Goal: Find specific page/section: Find specific page/section

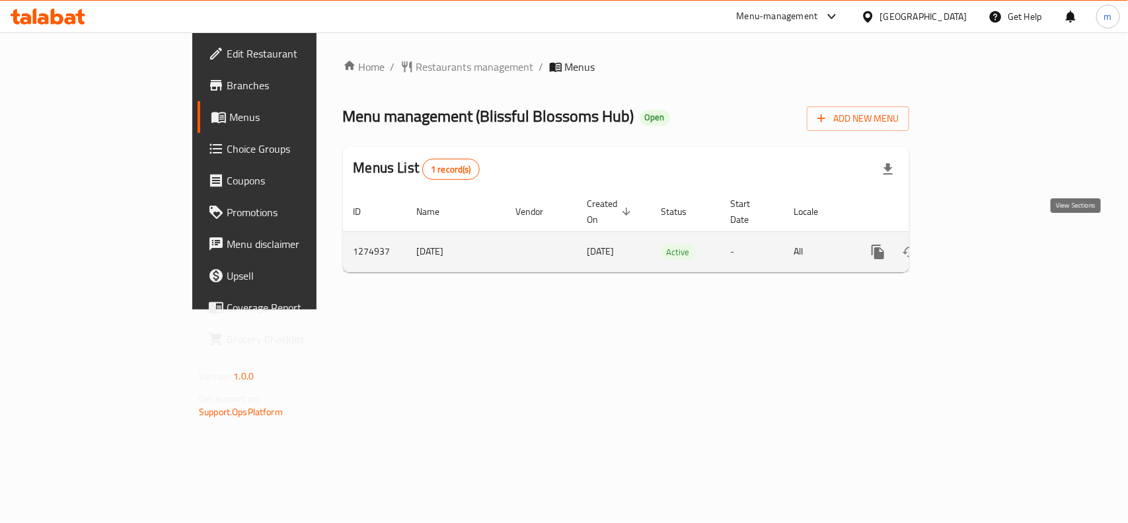
click at [981, 244] on icon "enhanced table" at bounding box center [973, 252] width 16 height 16
click at [981, 245] on icon "enhanced table" at bounding box center [973, 253] width 16 height 16
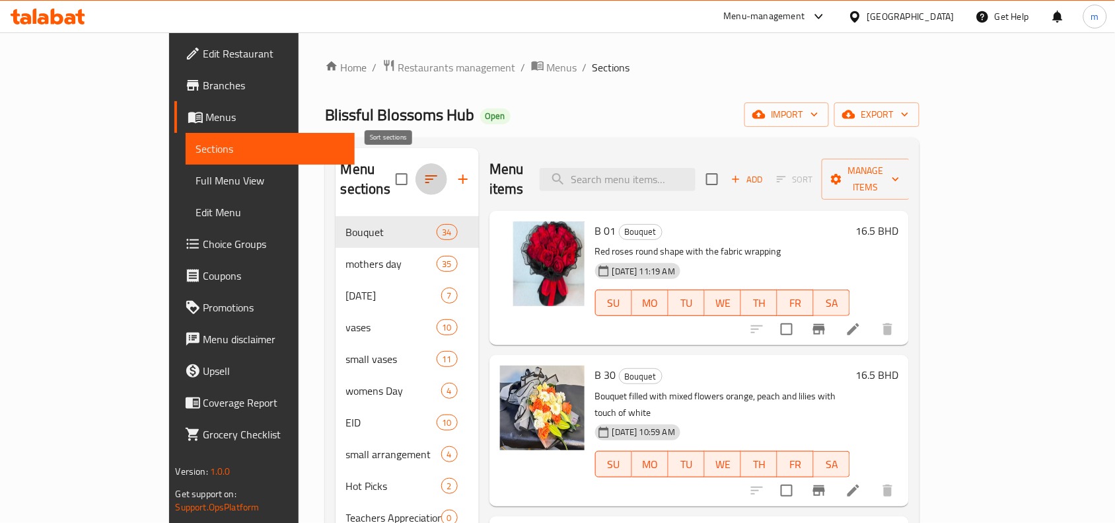
click at [424, 172] on icon "button" at bounding box center [432, 179] width 16 height 16
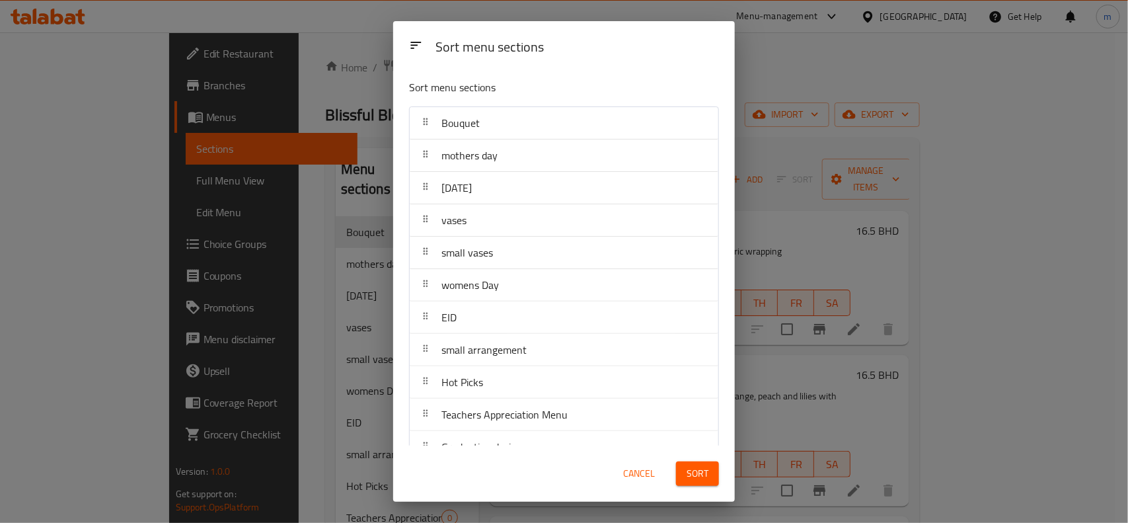
click at [796, 57] on div "Sort menu sections Sort menu sections Bouquet mothers day Ramadan vases small v…" at bounding box center [564, 261] width 1128 height 523
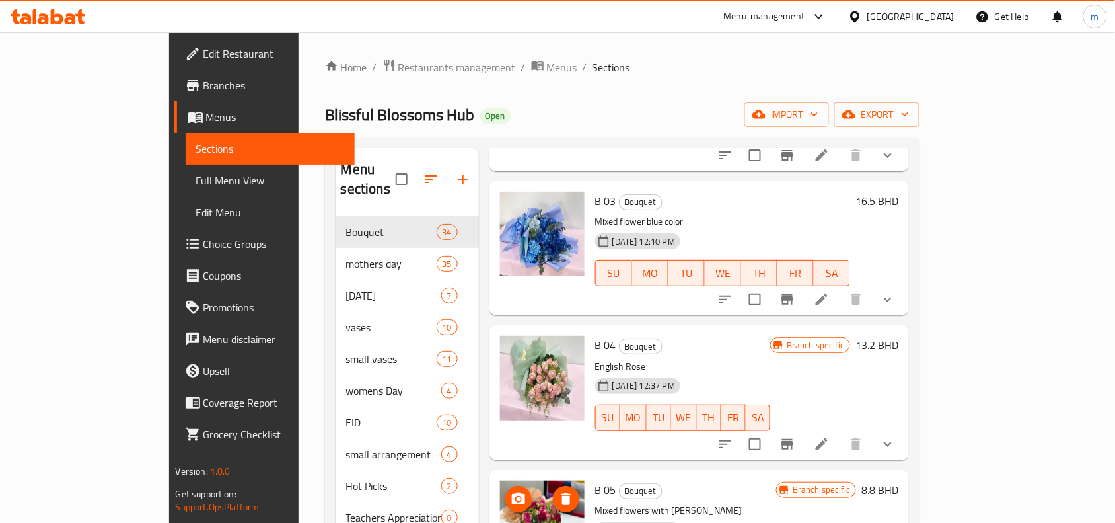
scroll to position [1074, 0]
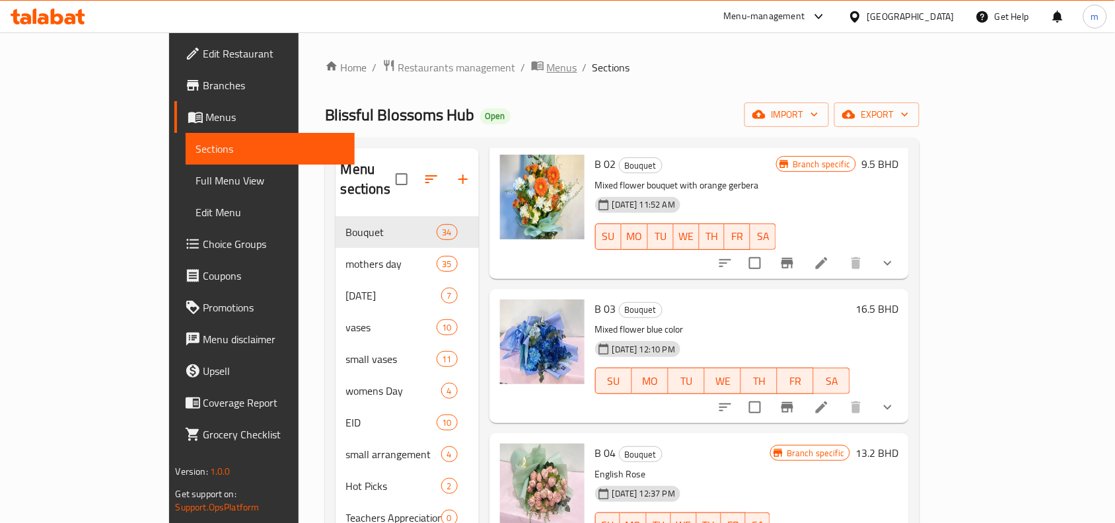
click at [547, 70] on span "Menus" at bounding box center [562, 67] width 30 height 16
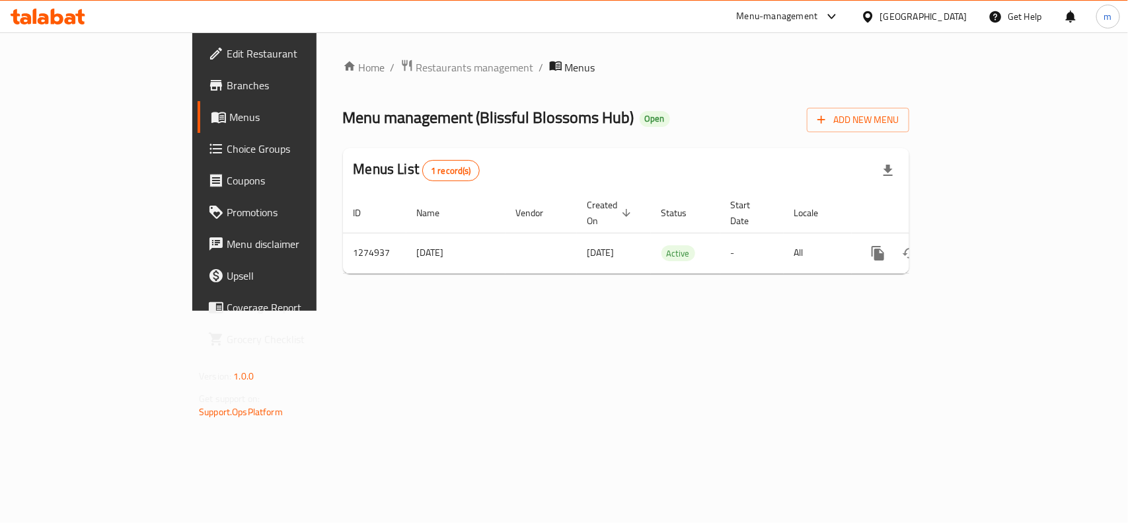
click at [229, 117] on span "Menus" at bounding box center [299, 117] width 141 height 16
click at [416, 69] on span "Restaurants management" at bounding box center [475, 67] width 118 height 16
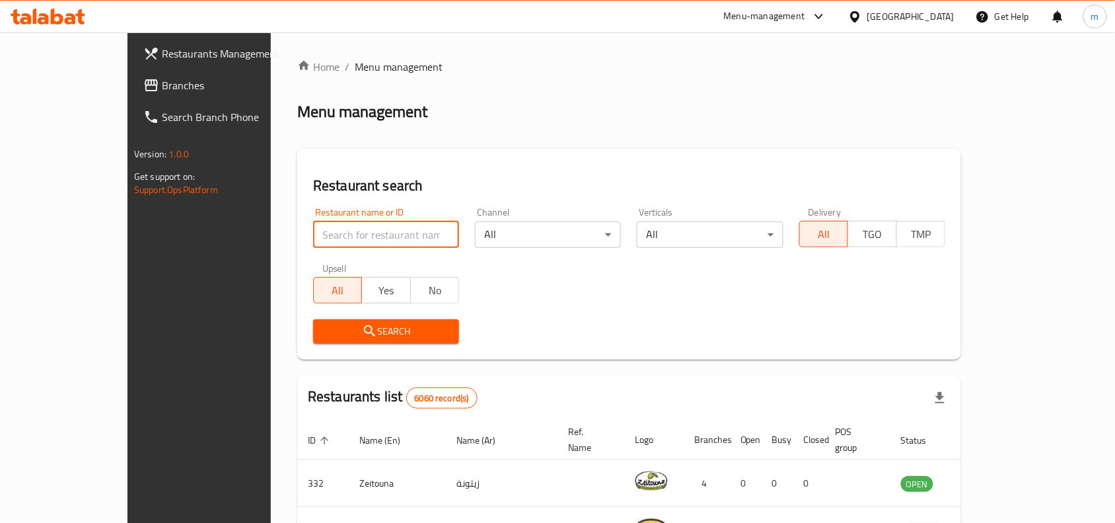
click at [313, 232] on input "search" at bounding box center [386, 234] width 146 height 26
paste input "754043"
type input "754043"
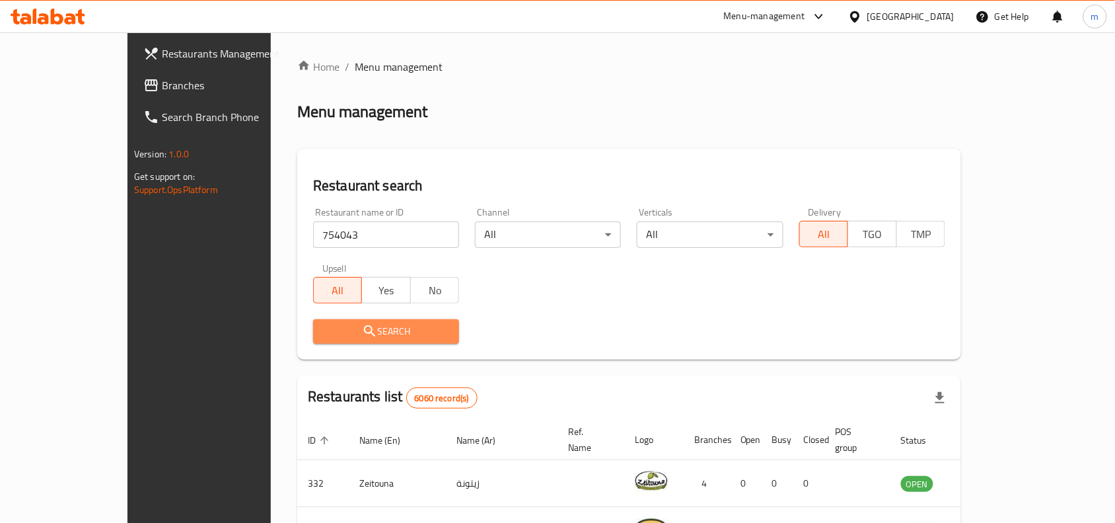
click at [328, 325] on span "Search" at bounding box center [386, 331] width 125 height 17
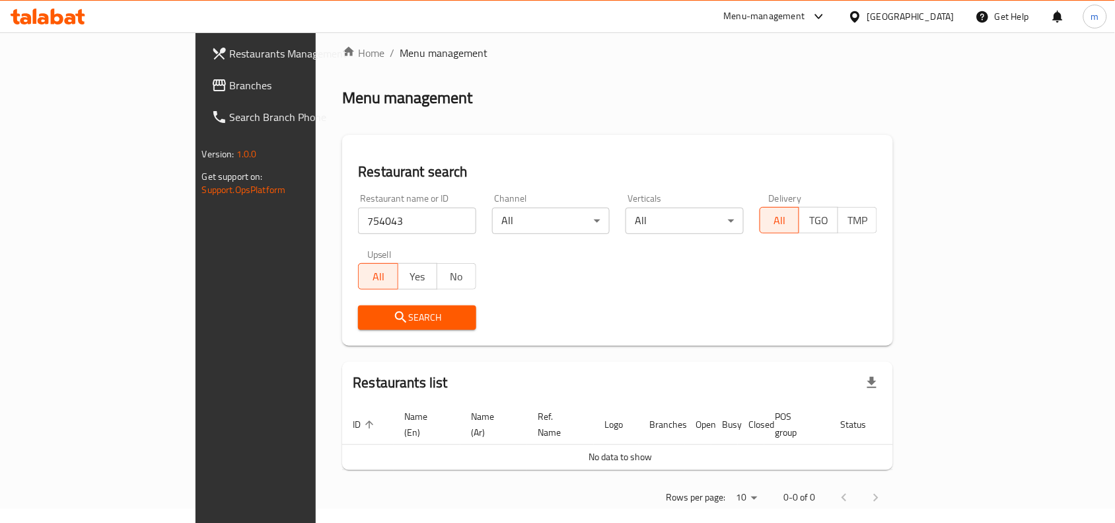
scroll to position [17, 0]
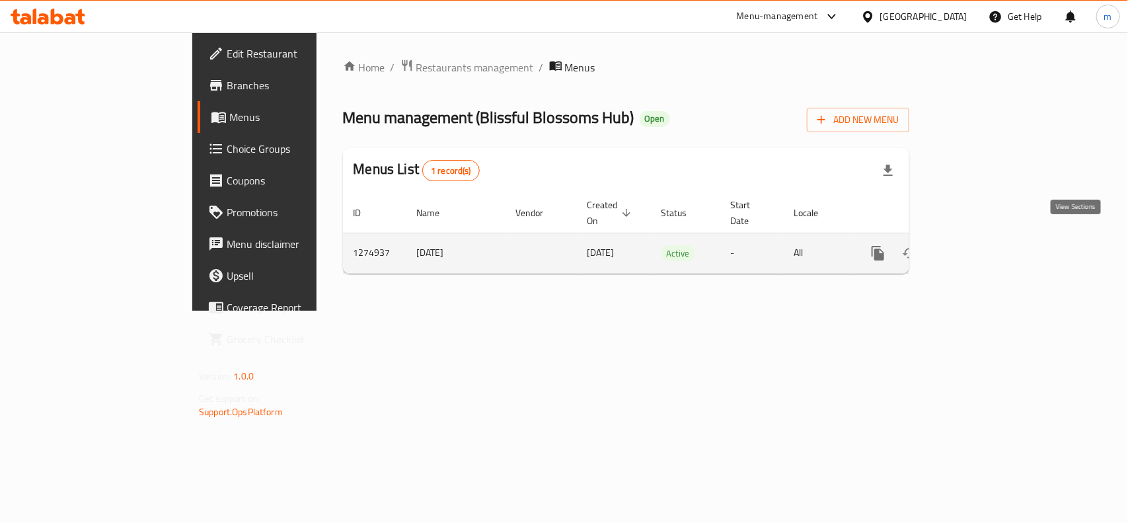
click at [981, 245] on icon "enhanced table" at bounding box center [973, 253] width 16 height 16
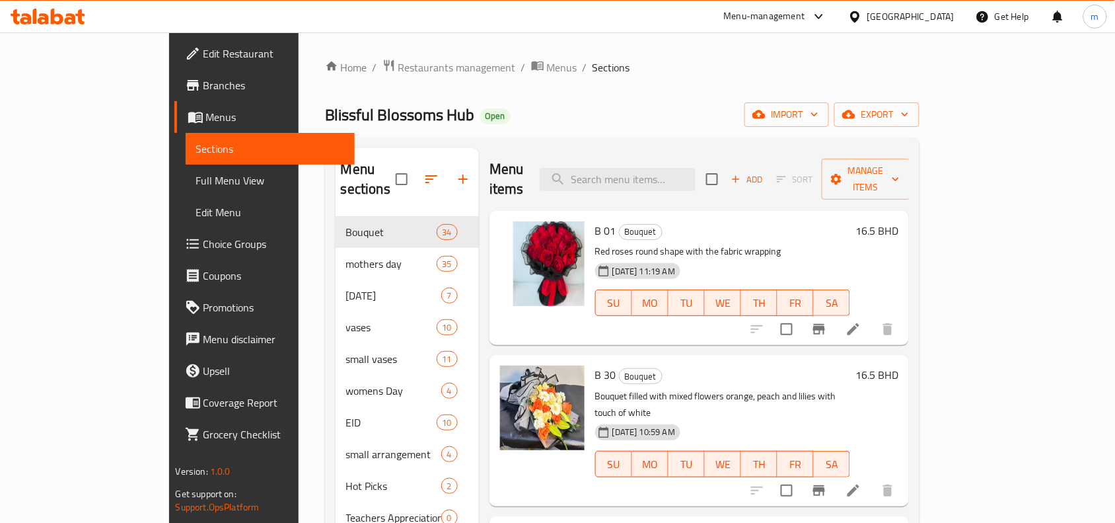
click at [60, 20] on icon at bounding box center [57, 17] width 13 height 16
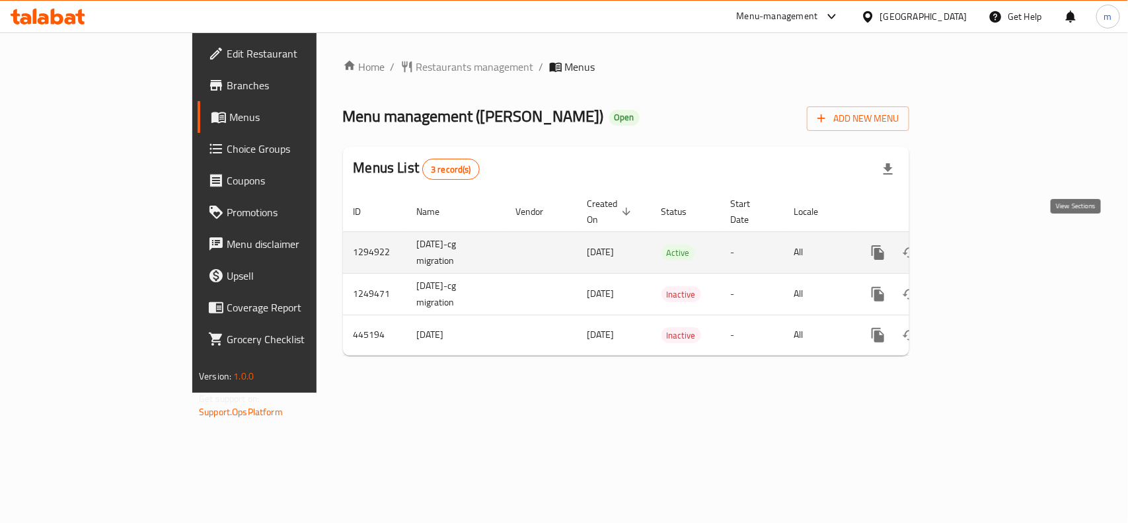
click at [981, 244] on icon "enhanced table" at bounding box center [973, 252] width 16 height 16
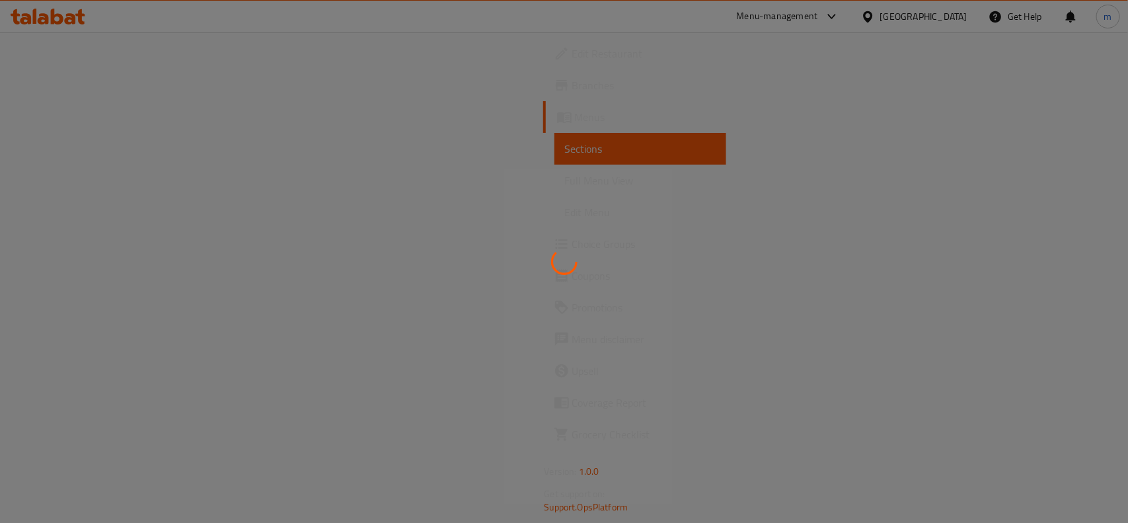
click at [416, 180] on div at bounding box center [564, 261] width 1128 height 523
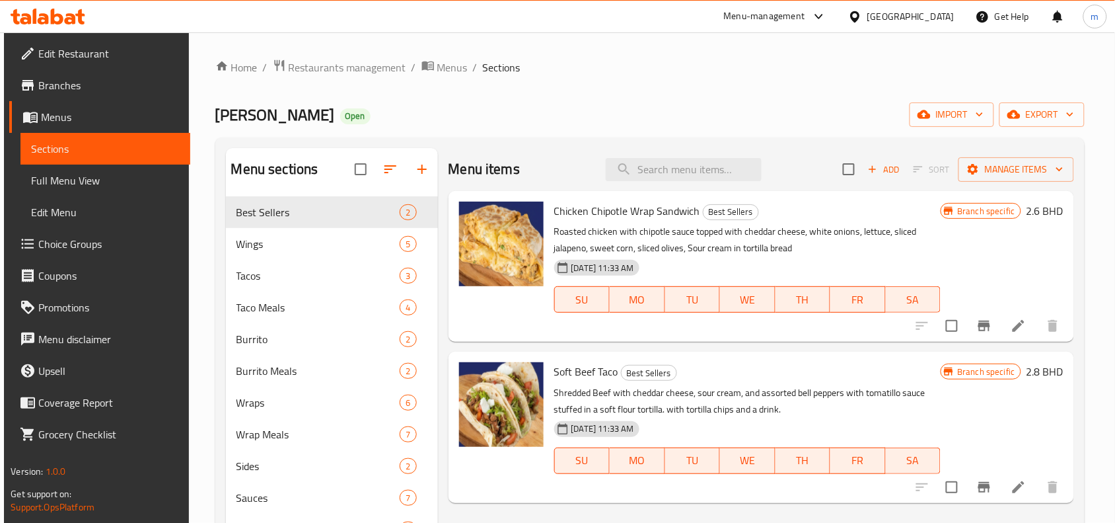
click at [805, 20] on div "Menu-management" at bounding box center [764, 17] width 81 height 16
click at [733, 150] on div "Restaurant-Management" at bounding box center [749, 146] width 104 height 15
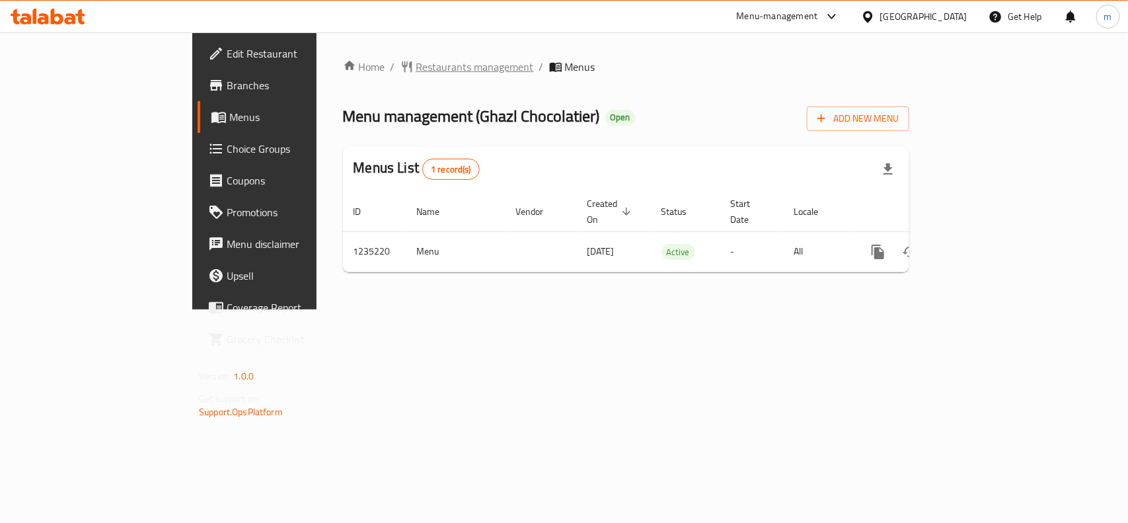
click at [416, 61] on span "Restaurants management" at bounding box center [475, 67] width 118 height 16
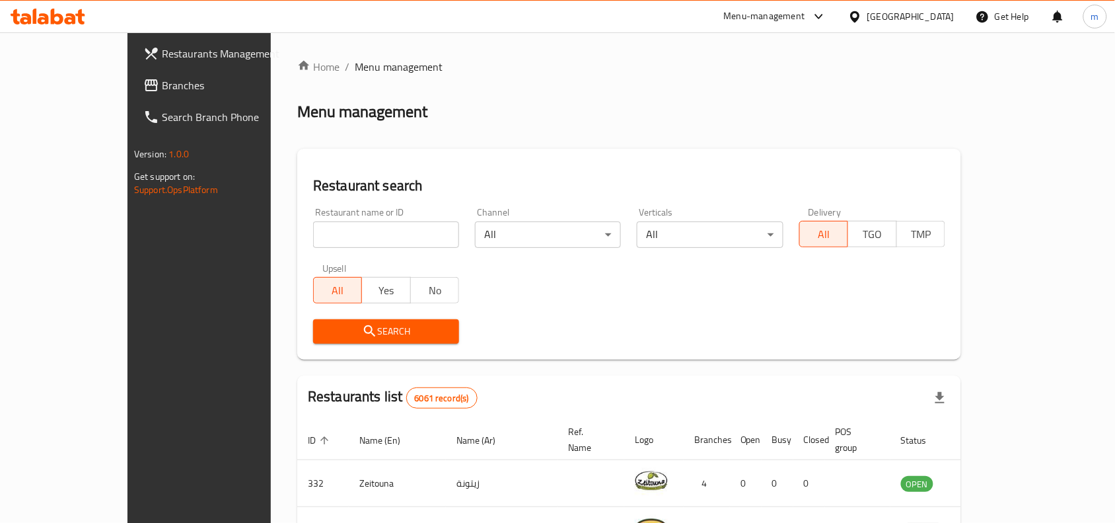
click at [313, 228] on input "search" at bounding box center [386, 234] width 146 height 26
paste input "678649"
type input "678649"
click button "Search" at bounding box center [386, 331] width 146 height 24
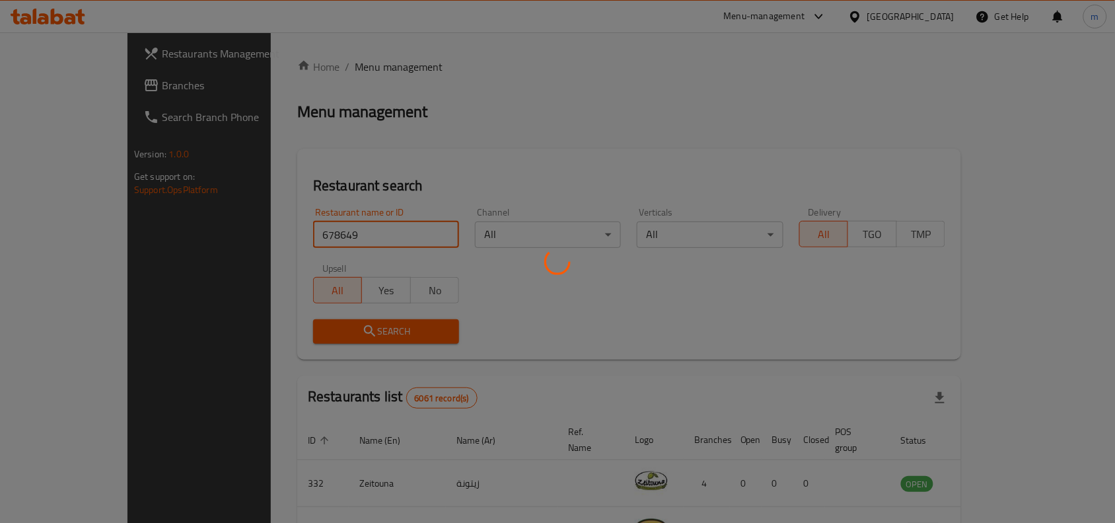
click button "Search" at bounding box center [386, 331] width 146 height 24
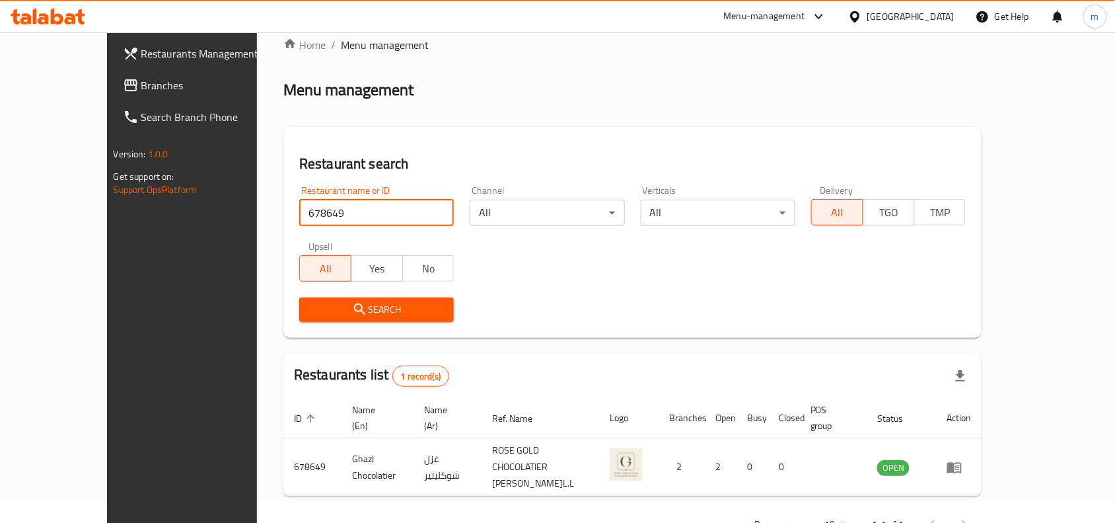
scroll to position [41, 0]
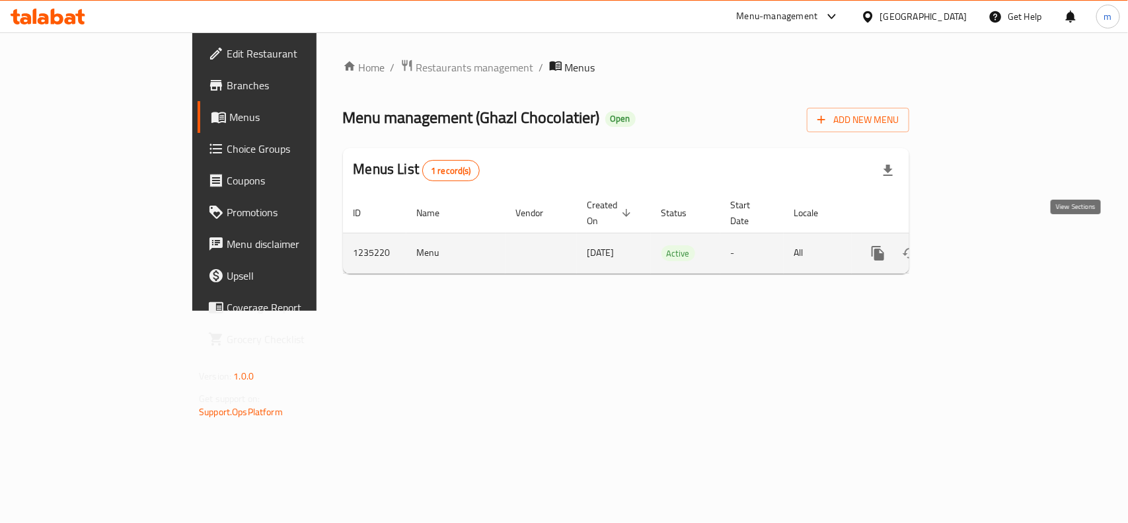
click at [981, 245] on icon "enhanced table" at bounding box center [973, 253] width 16 height 16
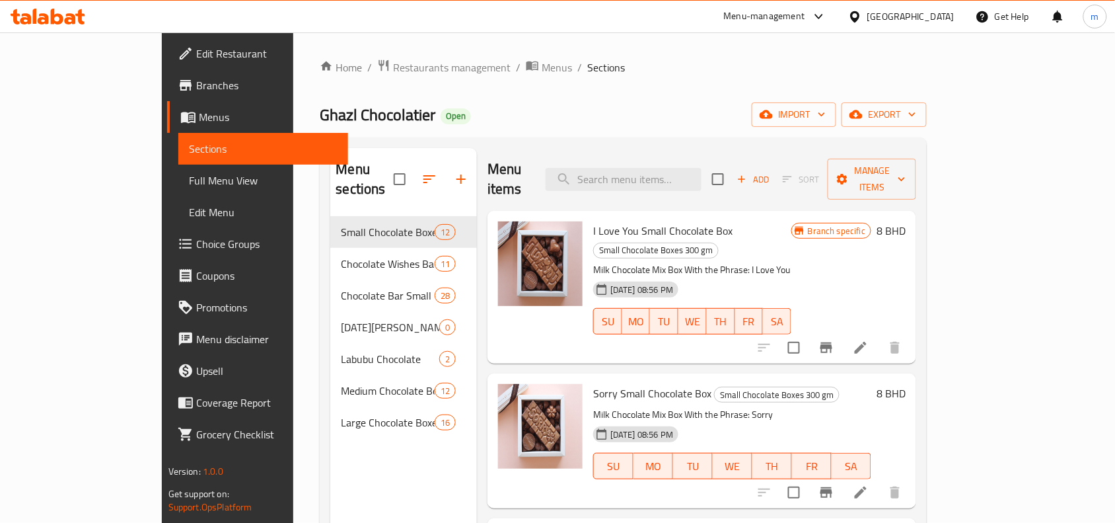
click at [330, 424] on nav "Small Chocolate Boxes 300 gm 12 Chocolate Wishes Bar 11 Chocolate Bar Small 28 …" at bounding box center [403, 327] width 147 height 233
click at [330, 456] on div "Menu sections Small Chocolate Boxes 300 gm 12 Chocolate Wishes Bar 11 Chocolate…" at bounding box center [403, 409] width 147 height 523
click at [53, 15] on icon at bounding box center [57, 17] width 13 height 16
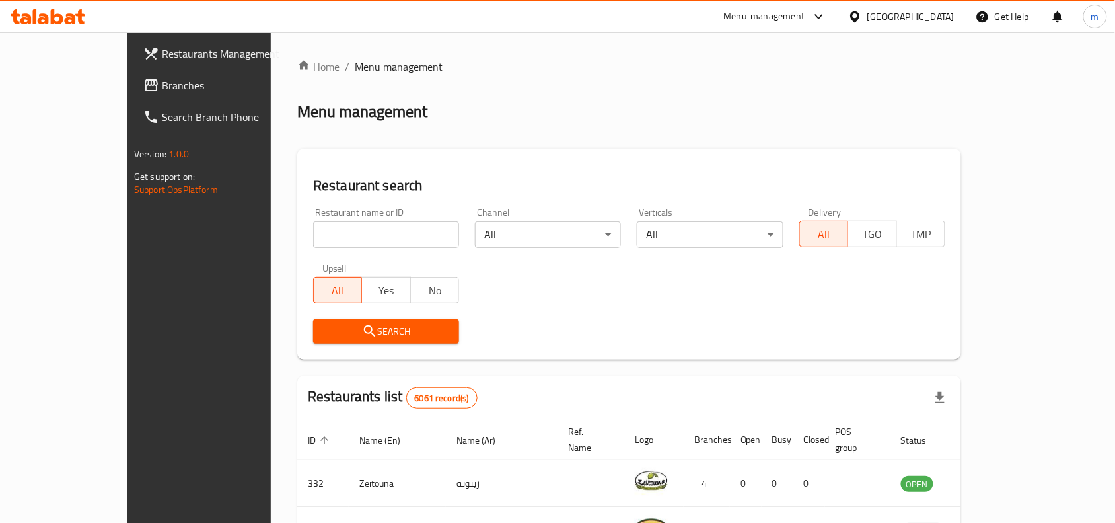
click at [313, 246] on input "search" at bounding box center [386, 234] width 146 height 26
paste input "731912"
type input "731912"
click at [162, 89] on span "Branches" at bounding box center [232, 85] width 141 height 16
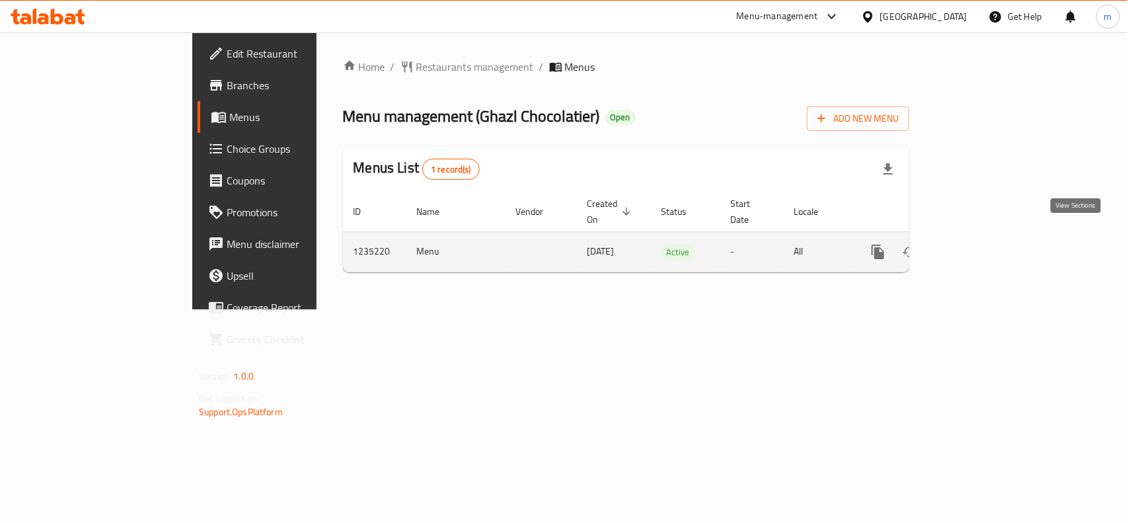
click at [979, 246] on icon "enhanced table" at bounding box center [973, 252] width 12 height 12
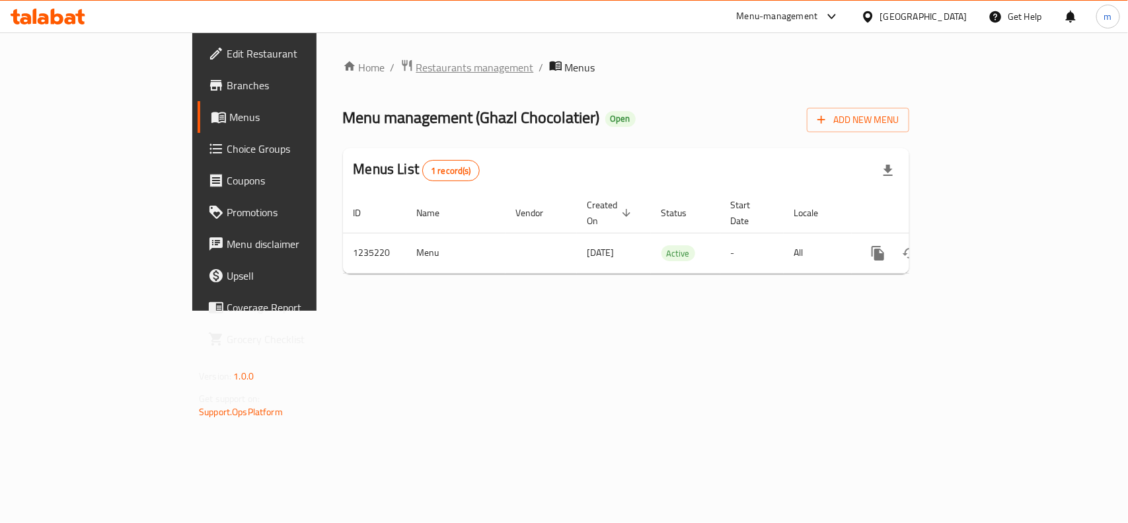
click at [416, 69] on span "Restaurants management" at bounding box center [475, 67] width 118 height 16
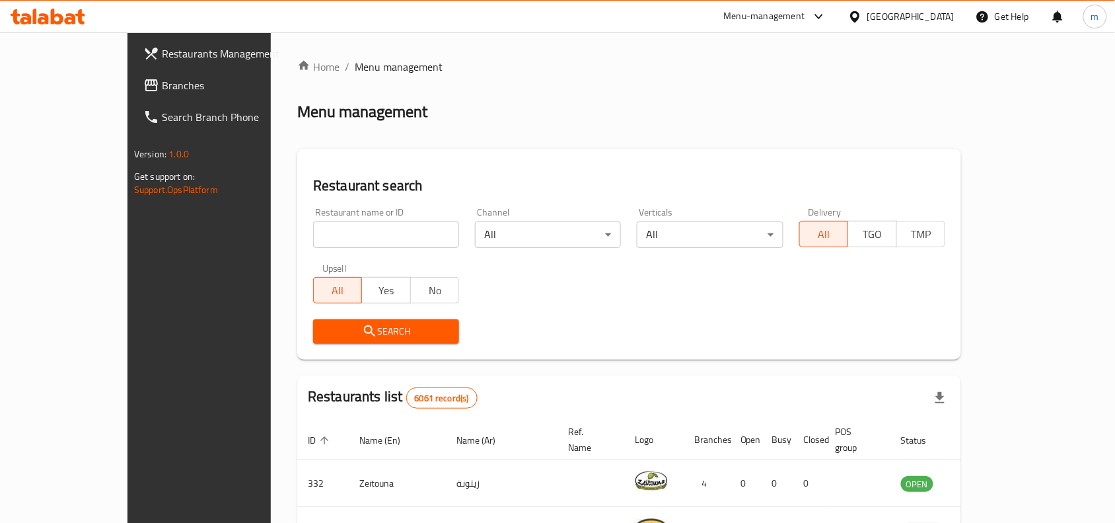
click at [313, 239] on input "search" at bounding box center [386, 234] width 146 height 26
paste input "678649"
type input "678649"
click button "Search" at bounding box center [386, 331] width 146 height 24
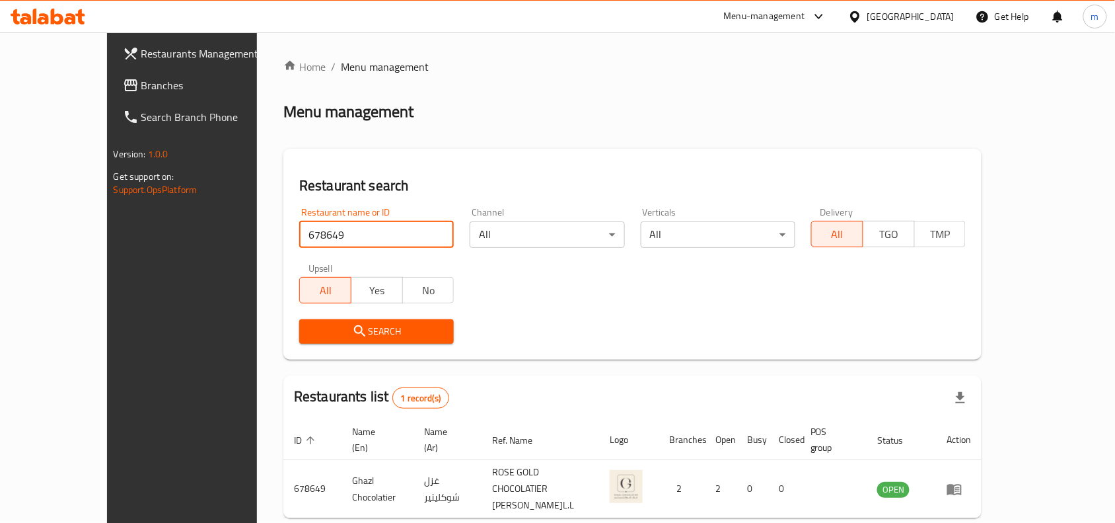
scroll to position [41, 0]
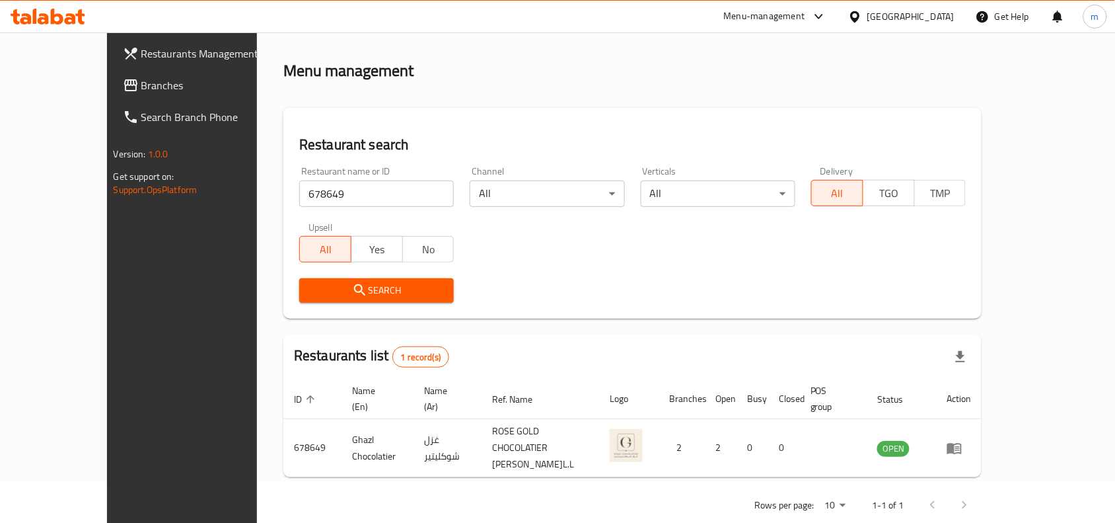
click at [35, 10] on icon at bounding box center [35, 16] width 4 height 15
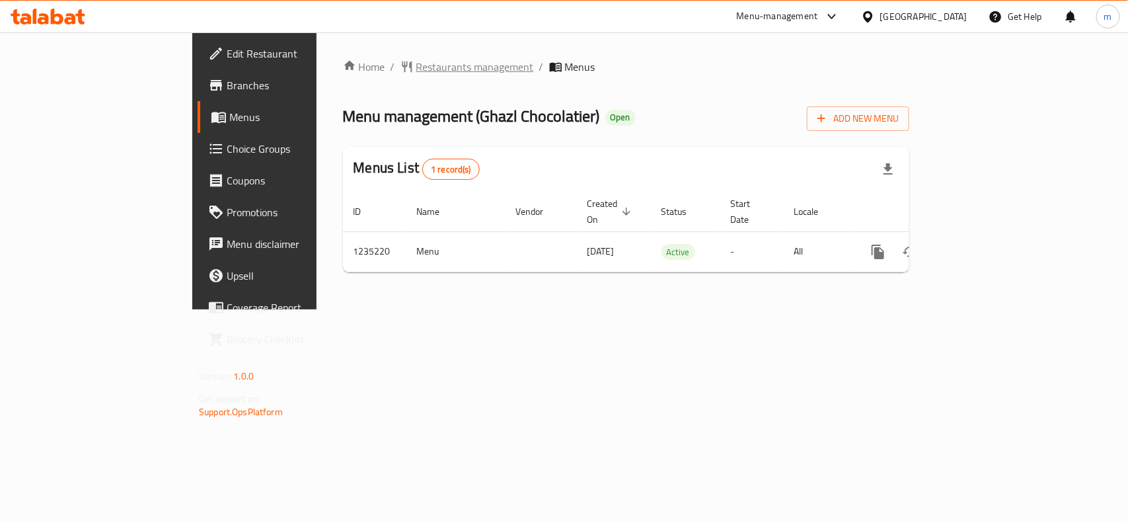
click at [416, 67] on span "Restaurants management" at bounding box center [475, 67] width 118 height 16
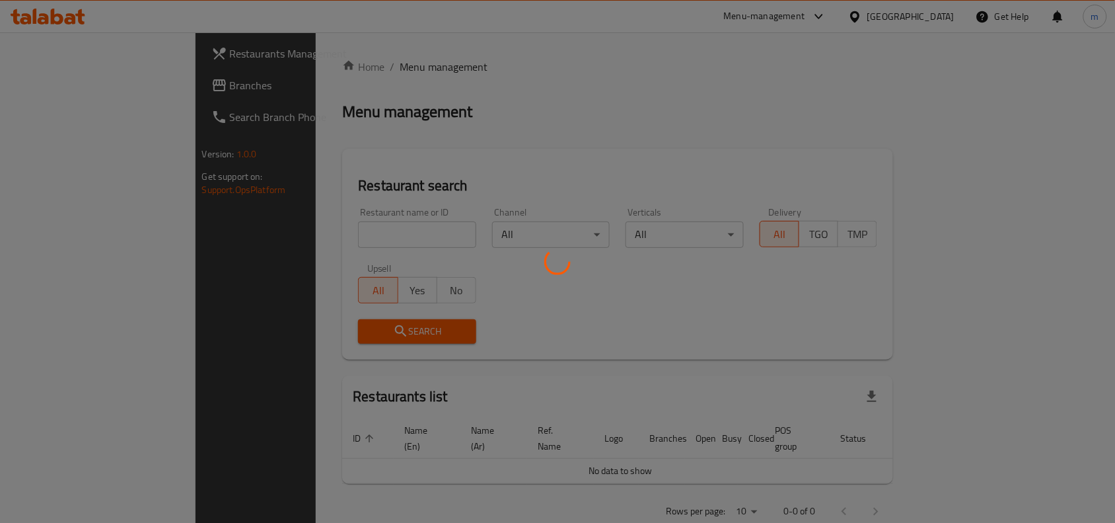
click at [291, 223] on div at bounding box center [557, 261] width 1115 height 523
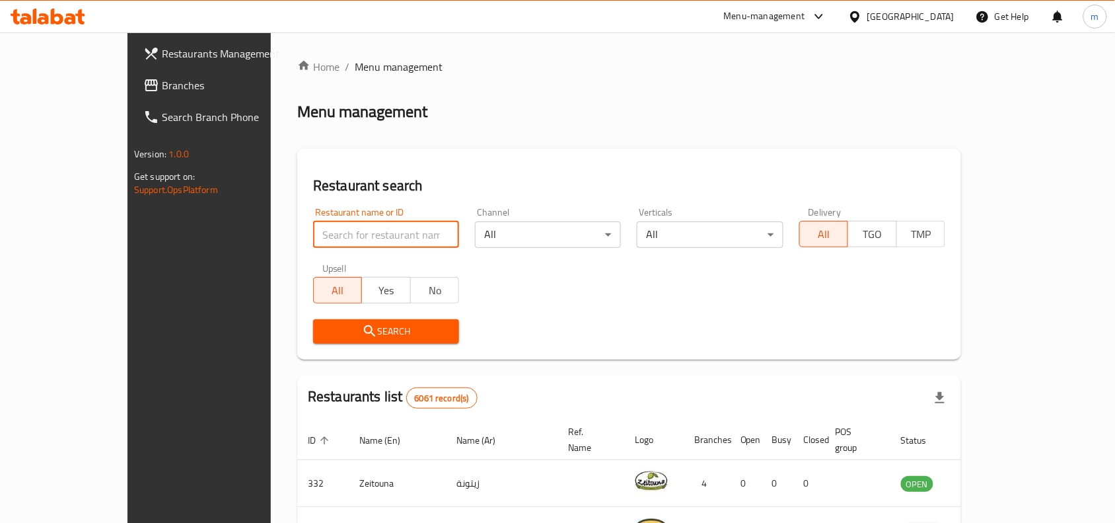
click at [313, 230] on input "search" at bounding box center [386, 234] width 146 height 26
paste input "678649"
type input "678649"
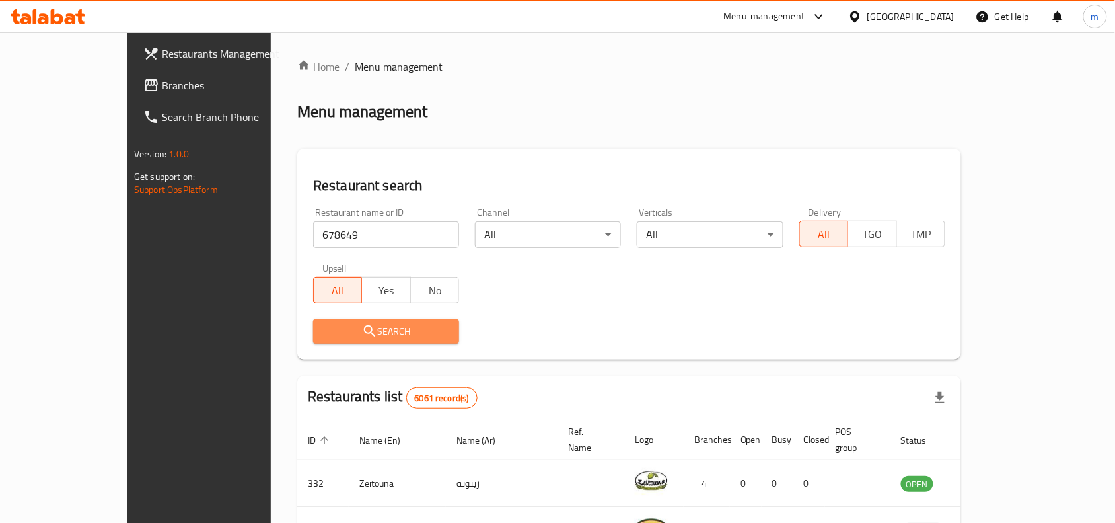
click at [330, 323] on span "Search" at bounding box center [386, 331] width 125 height 17
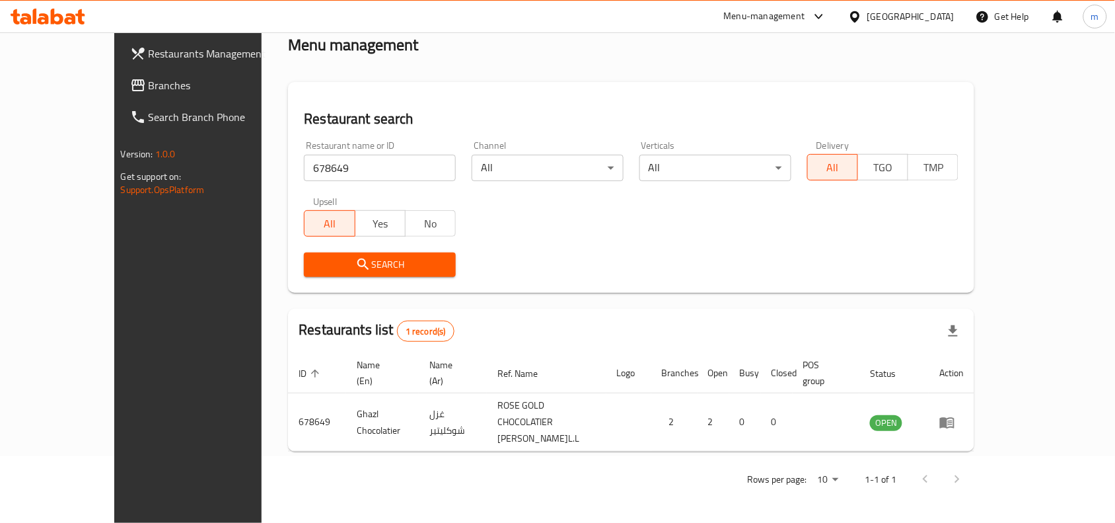
scroll to position [41, 0]
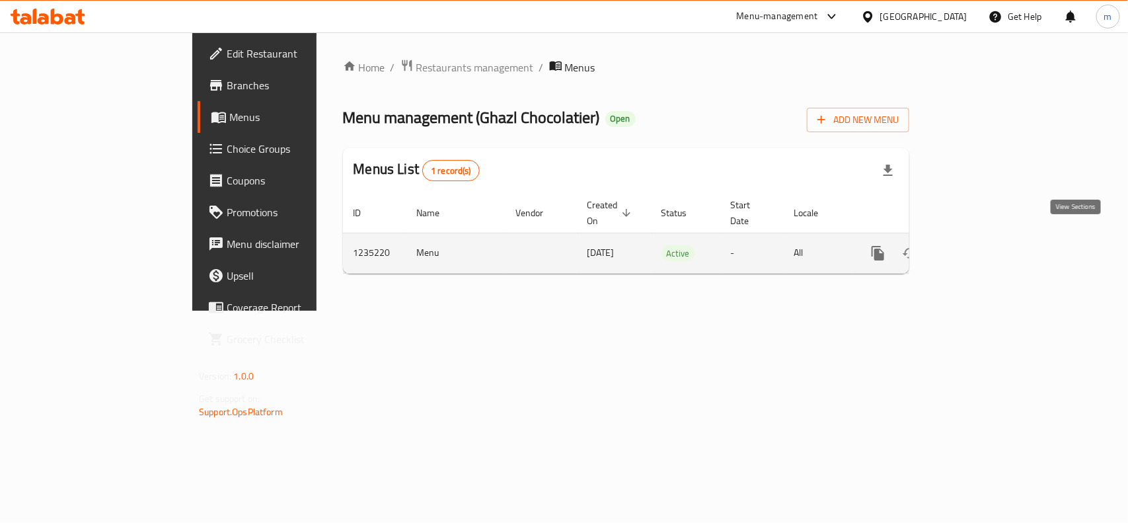
click at [981, 245] on icon "enhanced table" at bounding box center [973, 253] width 16 height 16
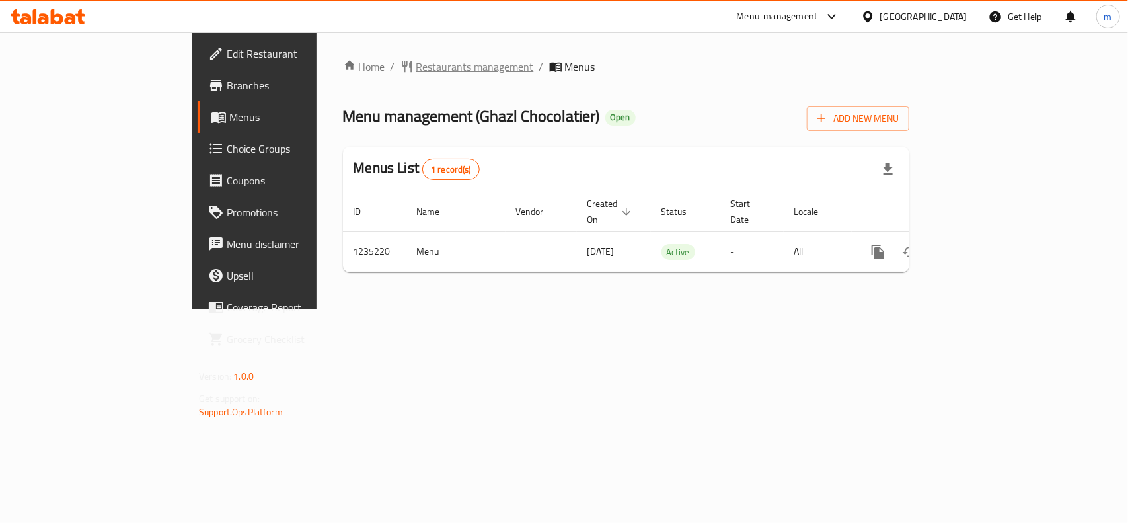
click at [416, 65] on span "Restaurants management" at bounding box center [475, 67] width 118 height 16
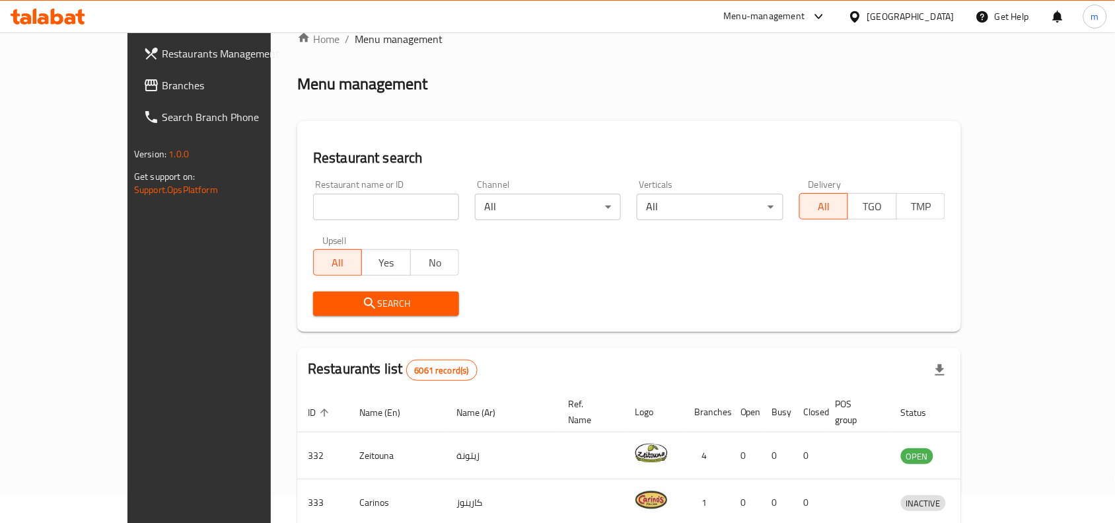
scroll to position [27, 0]
click at [313, 208] on input "search" at bounding box center [386, 207] width 146 height 26
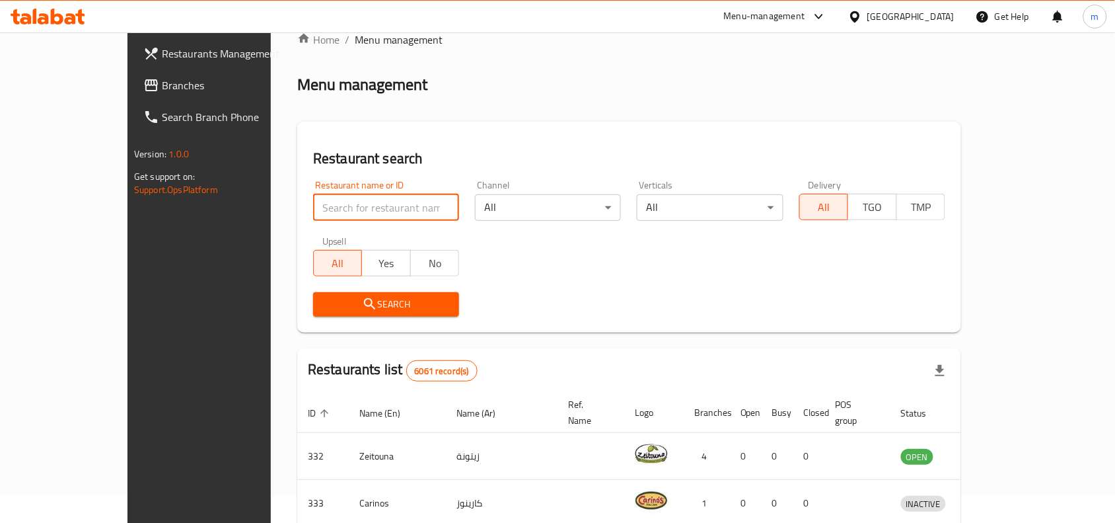
paste input "678649"
type input "678649"
click button "Search" at bounding box center [386, 304] width 146 height 24
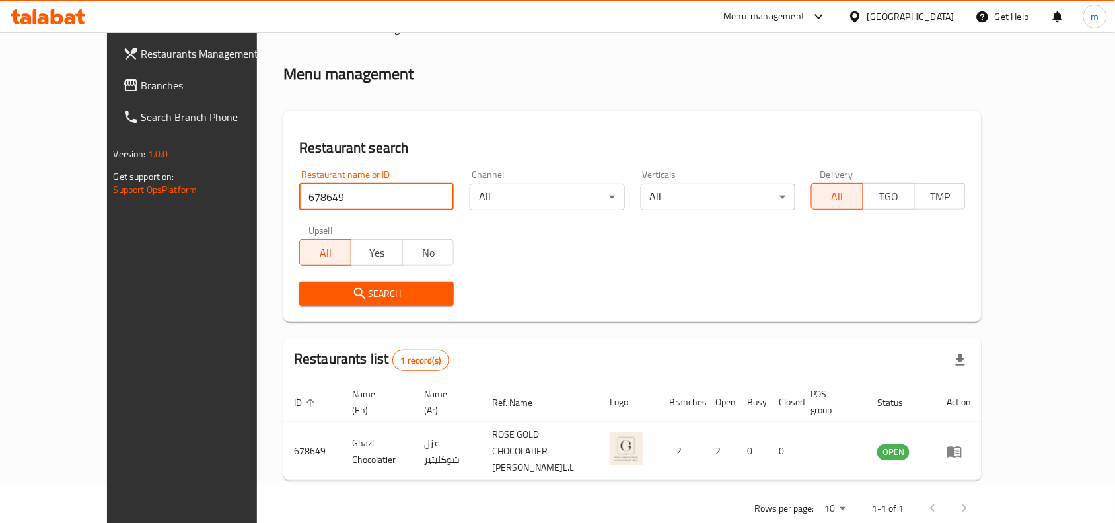
scroll to position [41, 0]
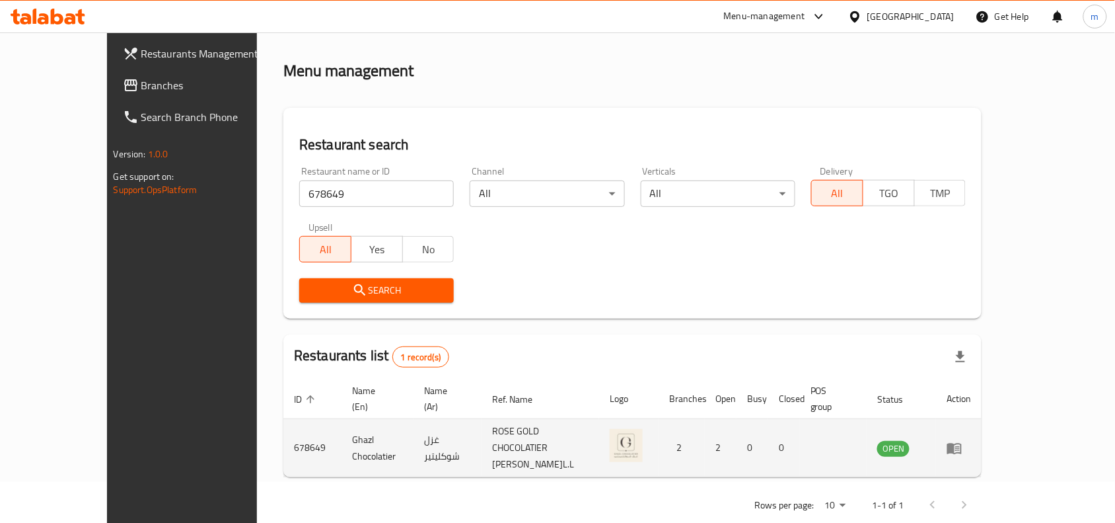
click at [982, 426] on td "enhanced table" at bounding box center [959, 448] width 46 height 58
click at [971, 440] on link "enhanced table" at bounding box center [959, 448] width 24 height 16
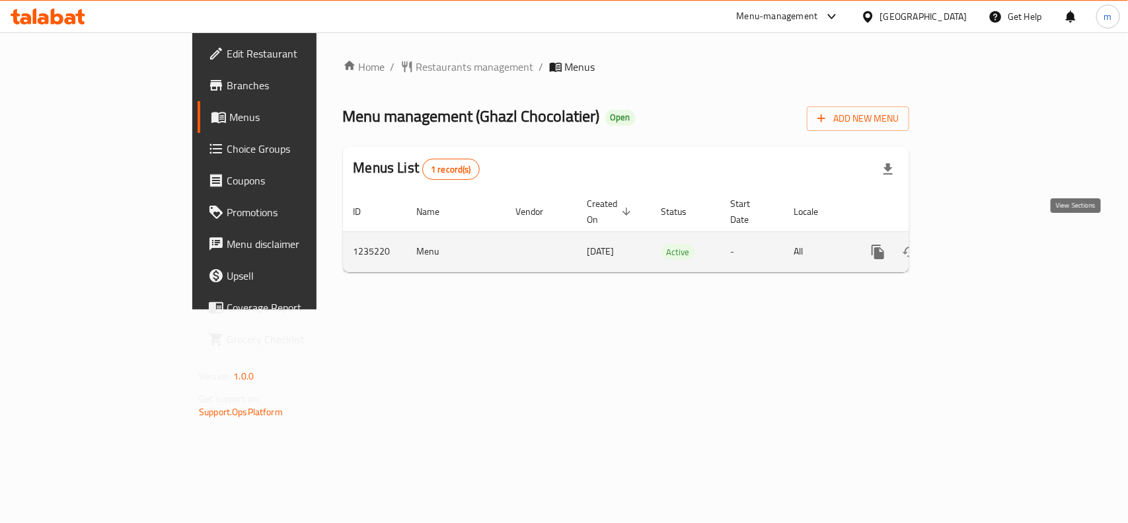
click at [979, 246] on icon "enhanced table" at bounding box center [973, 252] width 12 height 12
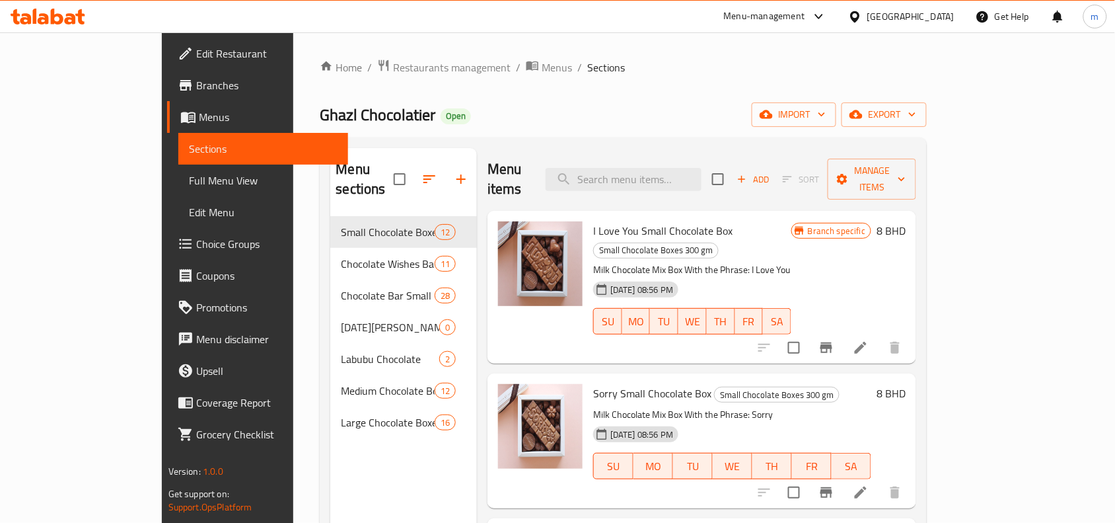
click at [67, 20] on icon at bounding box center [70, 18] width 11 height 11
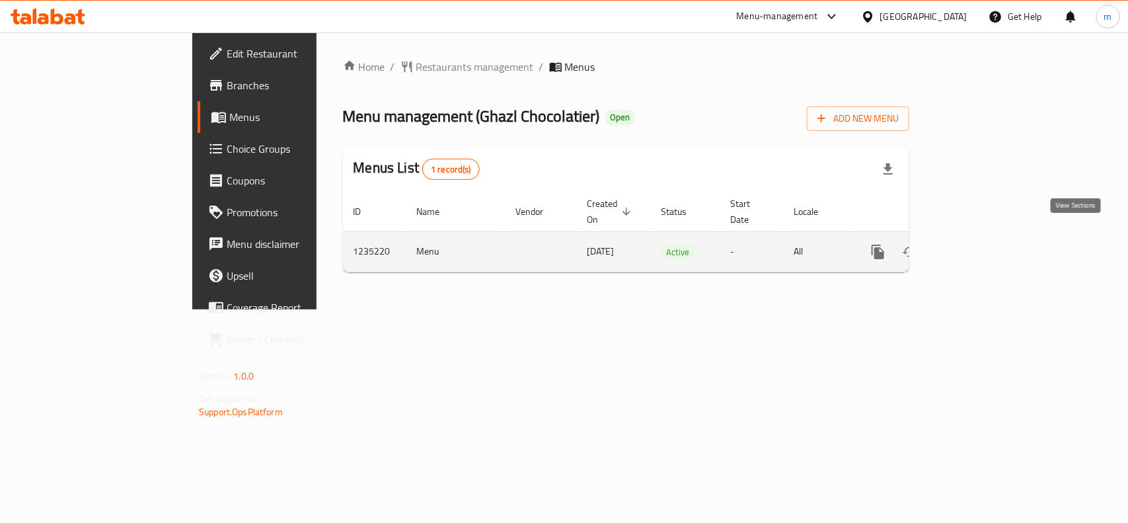
click at [981, 244] on icon "enhanced table" at bounding box center [973, 252] width 16 height 16
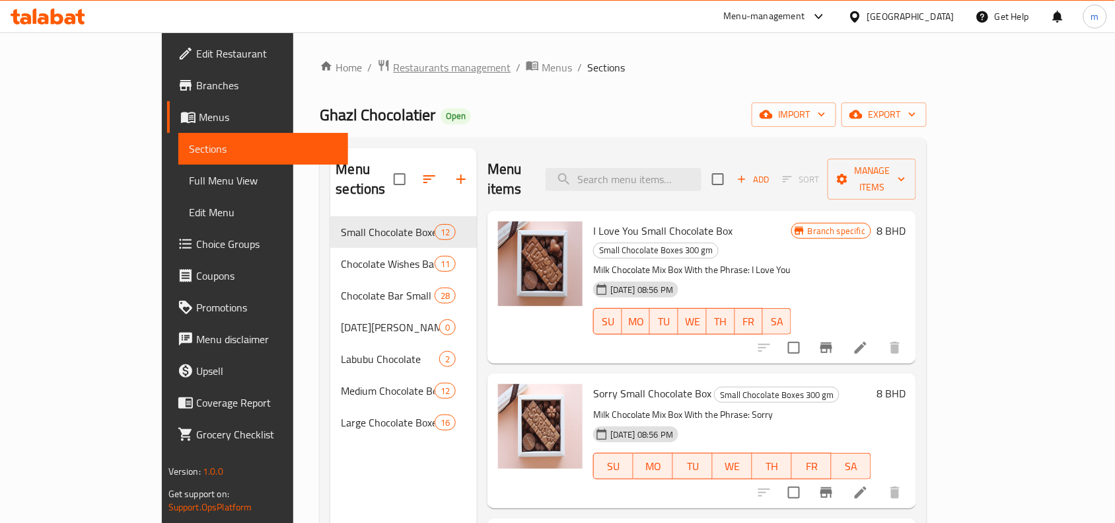
click at [393, 67] on span "Restaurants management" at bounding box center [452, 67] width 118 height 16
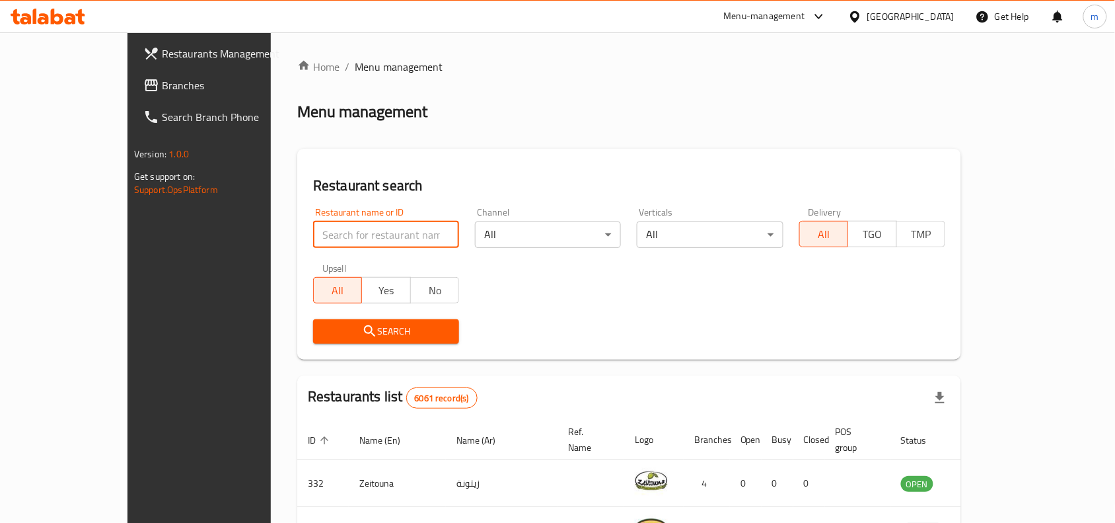
click at [313, 229] on input "search" at bounding box center [386, 234] width 146 height 26
paste input "678649"
type input "678649"
click at [324, 325] on span "Search" at bounding box center [386, 331] width 125 height 17
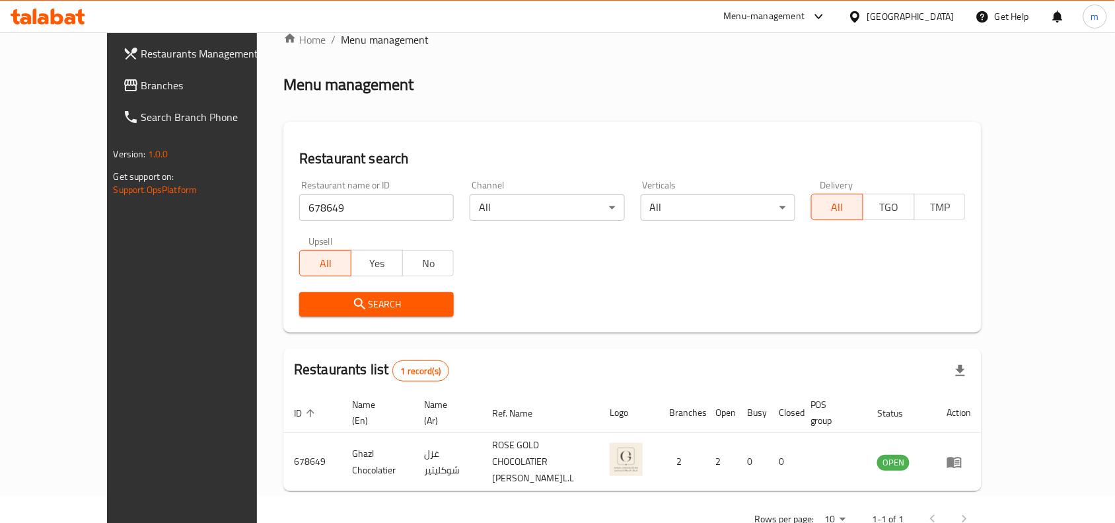
scroll to position [41, 0]
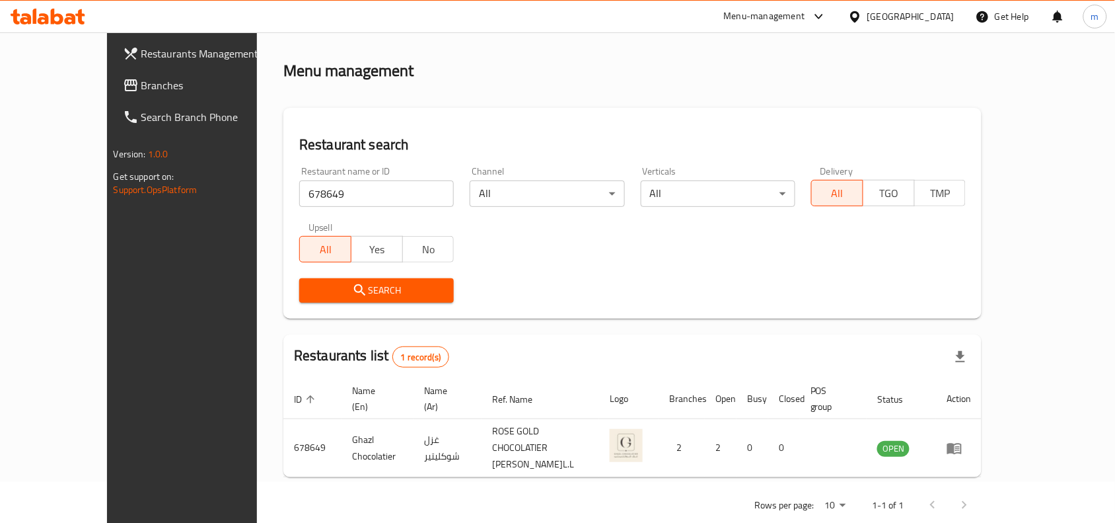
click at [45, 22] on icon at bounding box center [43, 18] width 11 height 11
